Goal: Information Seeking & Learning: Learn about a topic

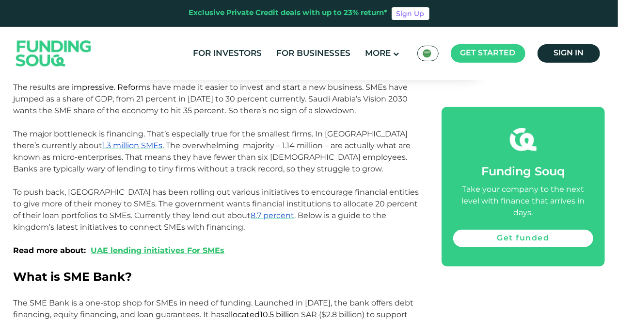
scroll to position [485, 0]
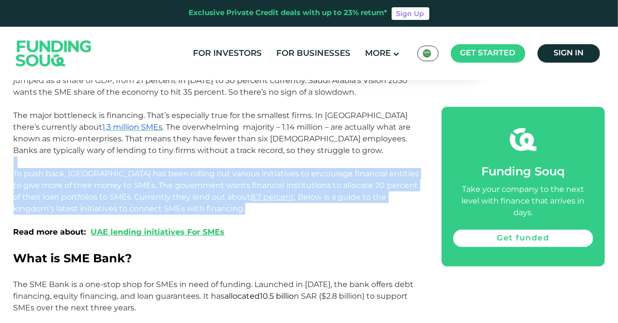
drag, startPoint x: 378, startPoint y: 208, endPoint x: 383, endPoint y: 145, distance: 63.2
click at [382, 157] on p at bounding box center [217, 162] width 407 height 12
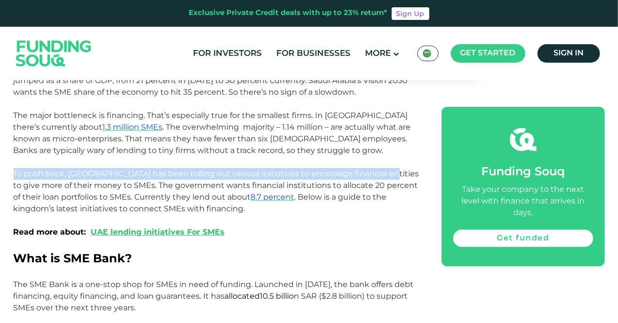
drag, startPoint x: 382, startPoint y: 157, endPoint x: 381, endPoint y: 170, distance: 13.1
click at [381, 170] on span "To push back, [GEOGRAPHIC_DATA] has been rolling out various initiatives to enc…" at bounding box center [217, 185] width 406 height 32
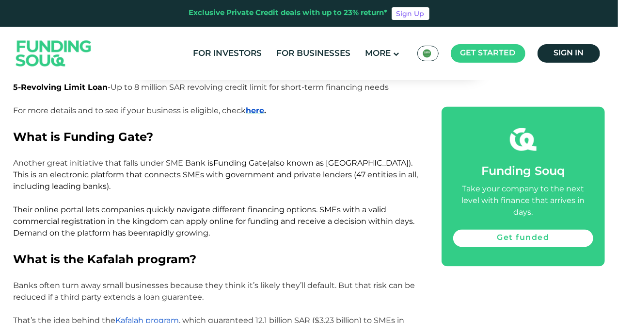
scroll to position [970, 0]
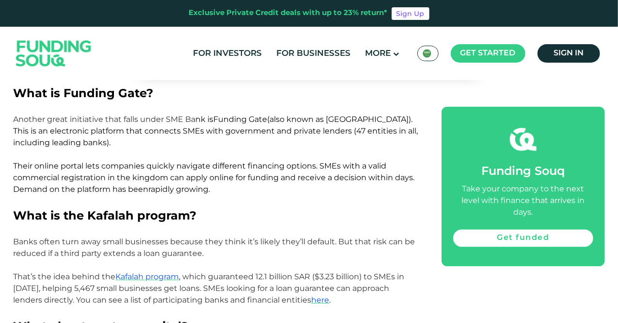
click at [326, 139] on p "Another great initiative that falls under SME Ba nk is Funding Gate (also known…" at bounding box center [217, 154] width 407 height 81
